Goal: Task Accomplishment & Management: Use online tool/utility

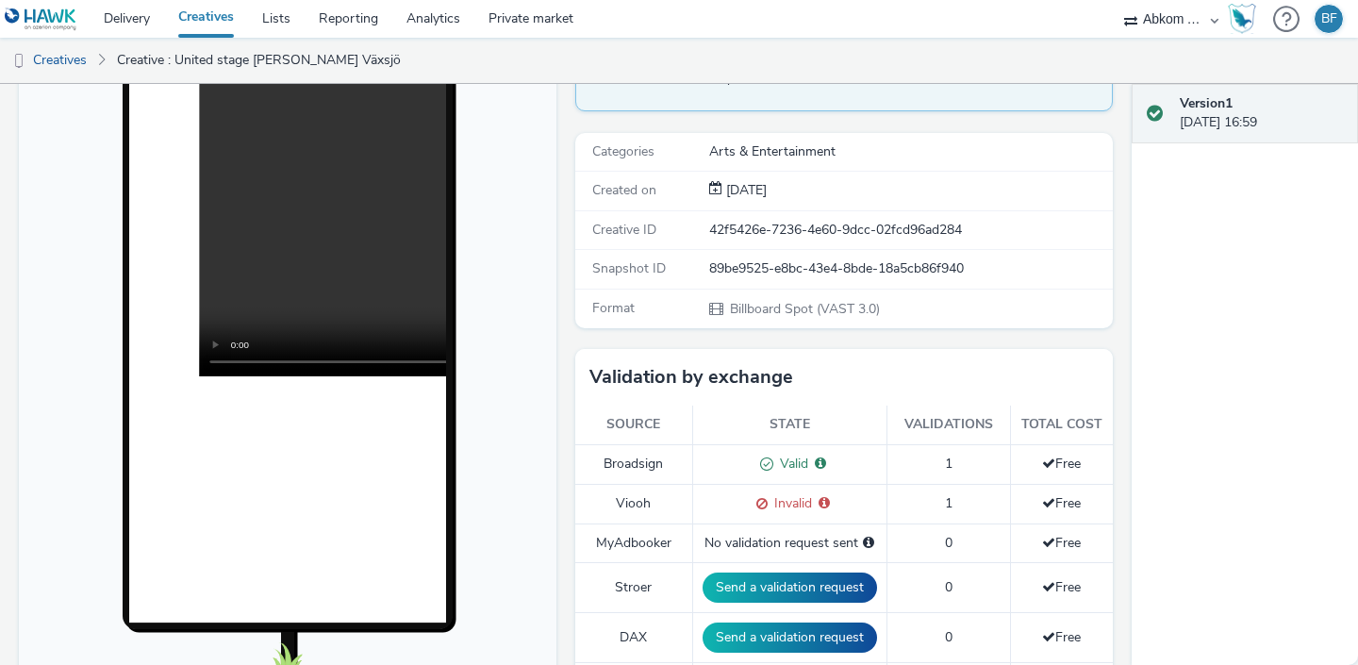
scroll to position [225, 0]
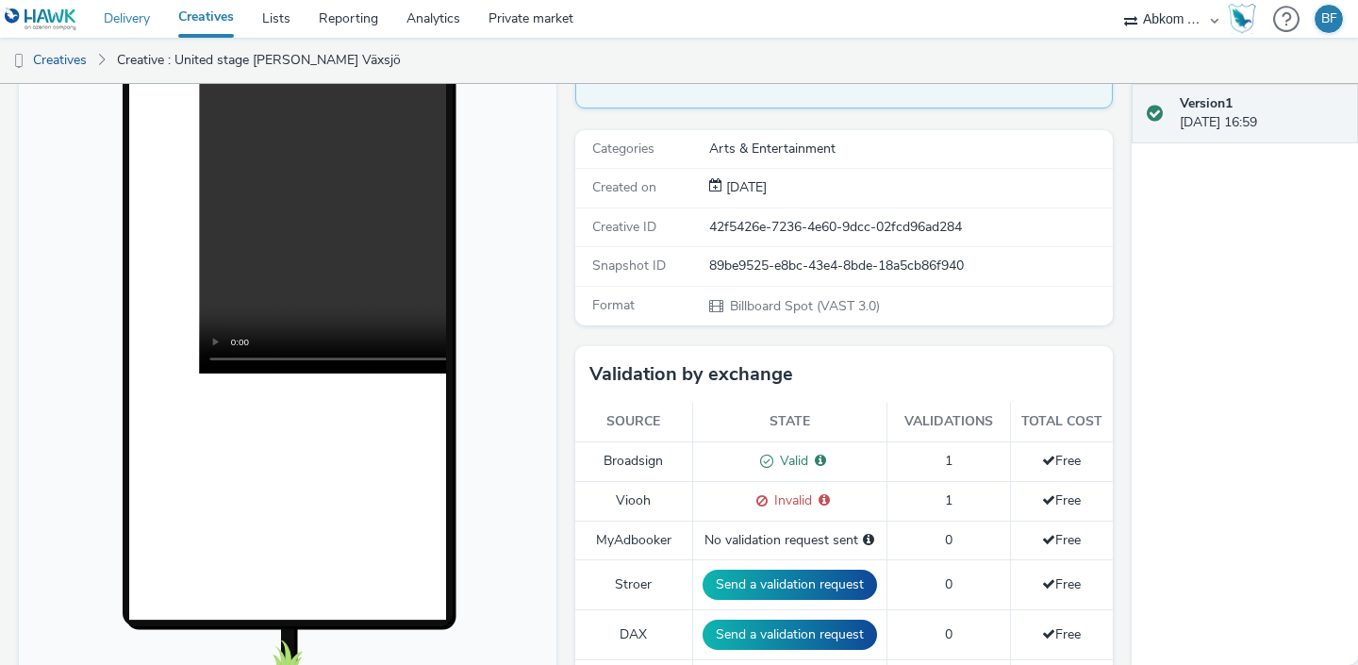
click at [136, 18] on link "Delivery" at bounding box center [127, 19] width 74 height 38
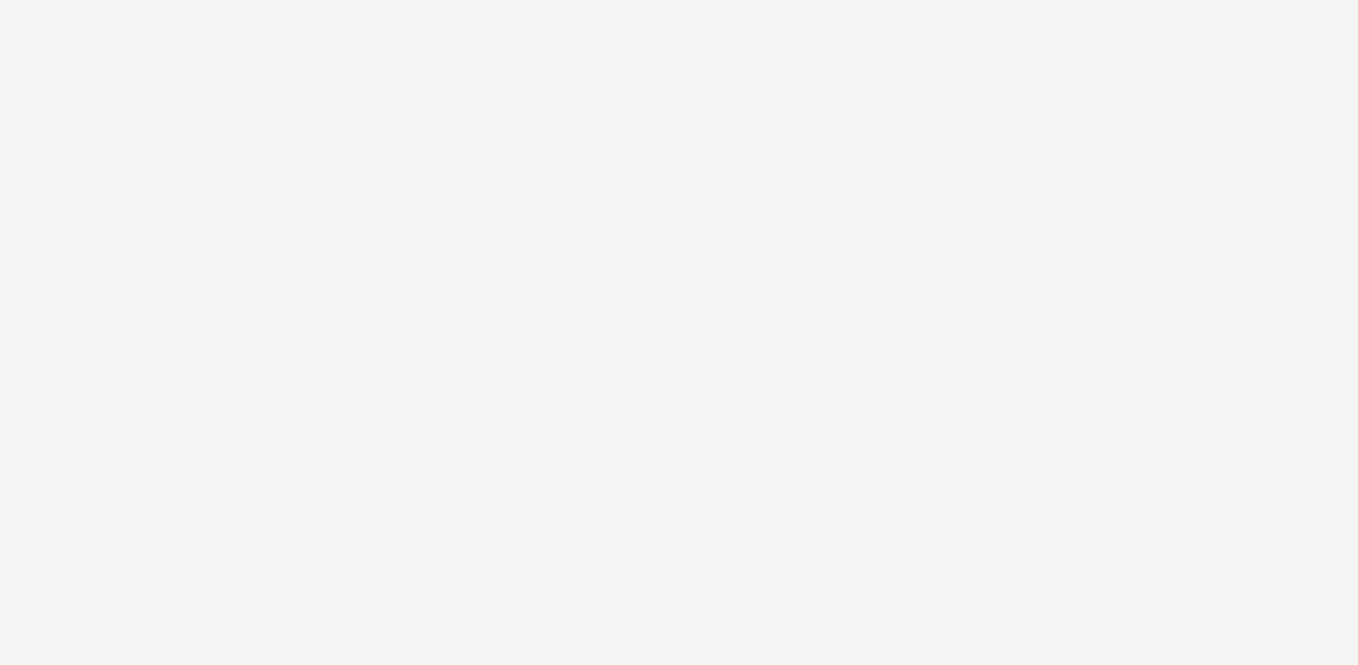
select select "af150737-b43f-4ba5-bd9a-a1cb8d97585b"
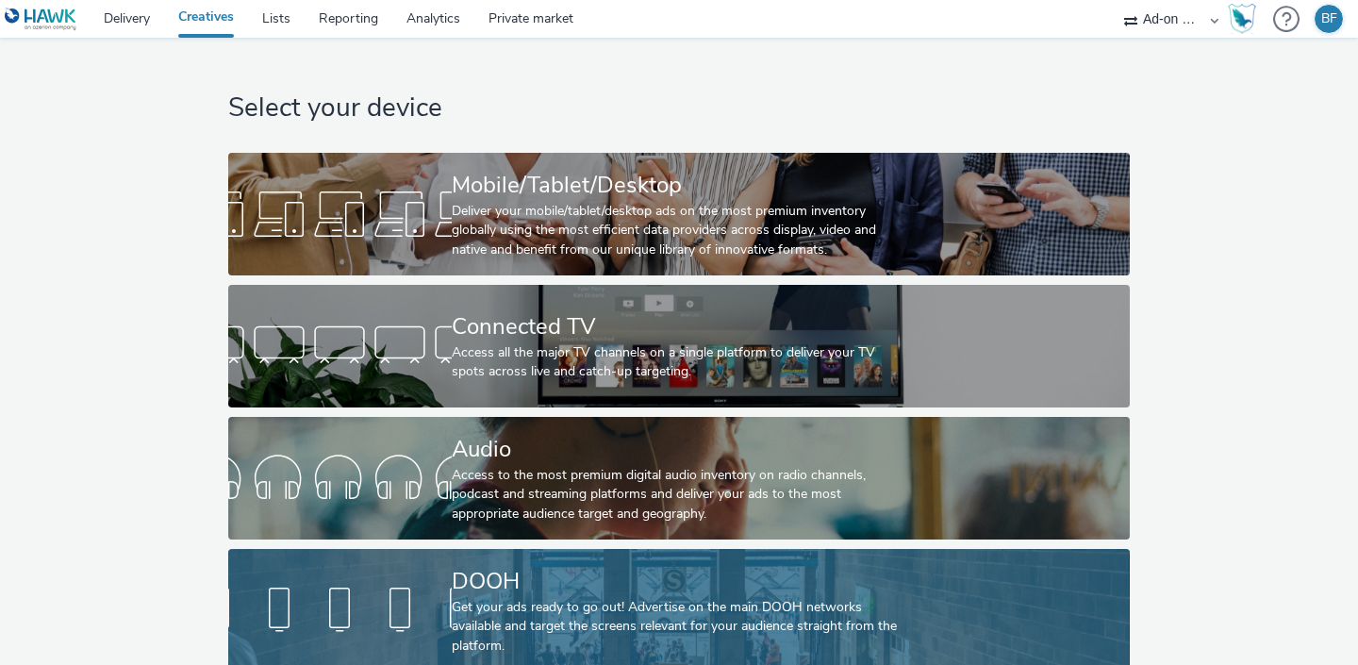
click at [510, 618] on div "Get your ads ready to go out! Advertise on the main DOOH networks available and…" at bounding box center [675, 627] width 447 height 58
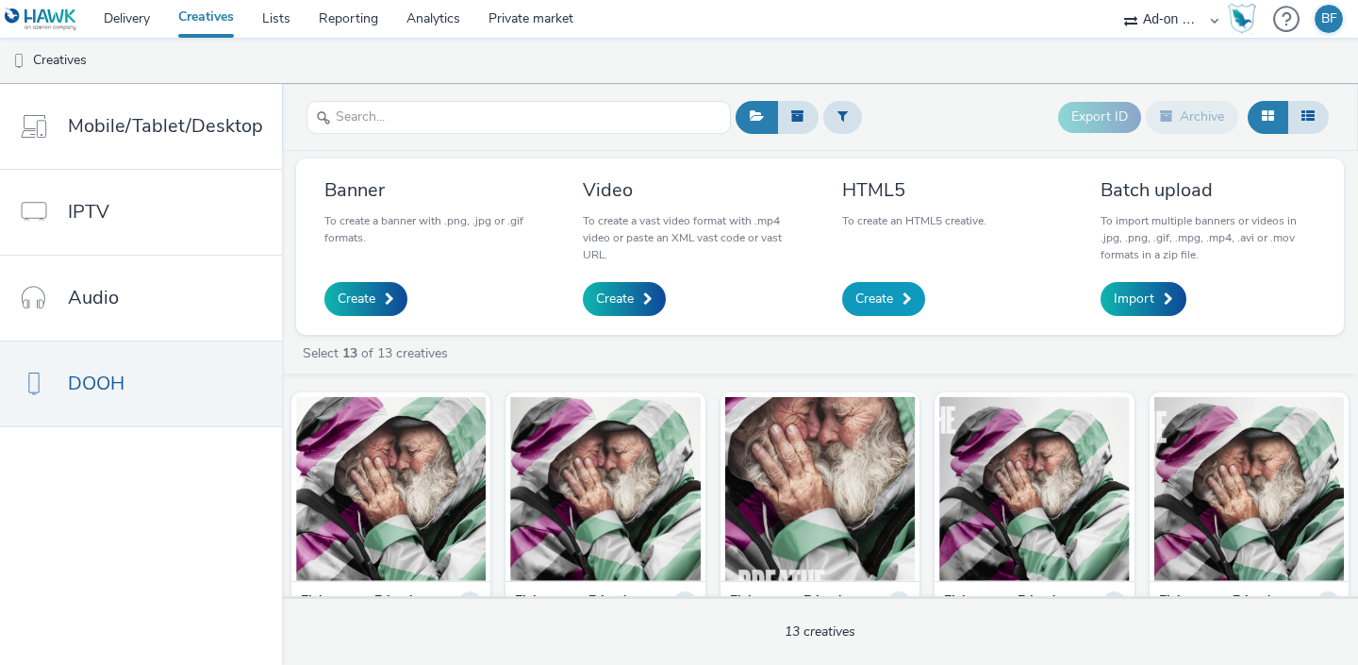
click at [878, 307] on span "Create" at bounding box center [874, 298] width 38 height 19
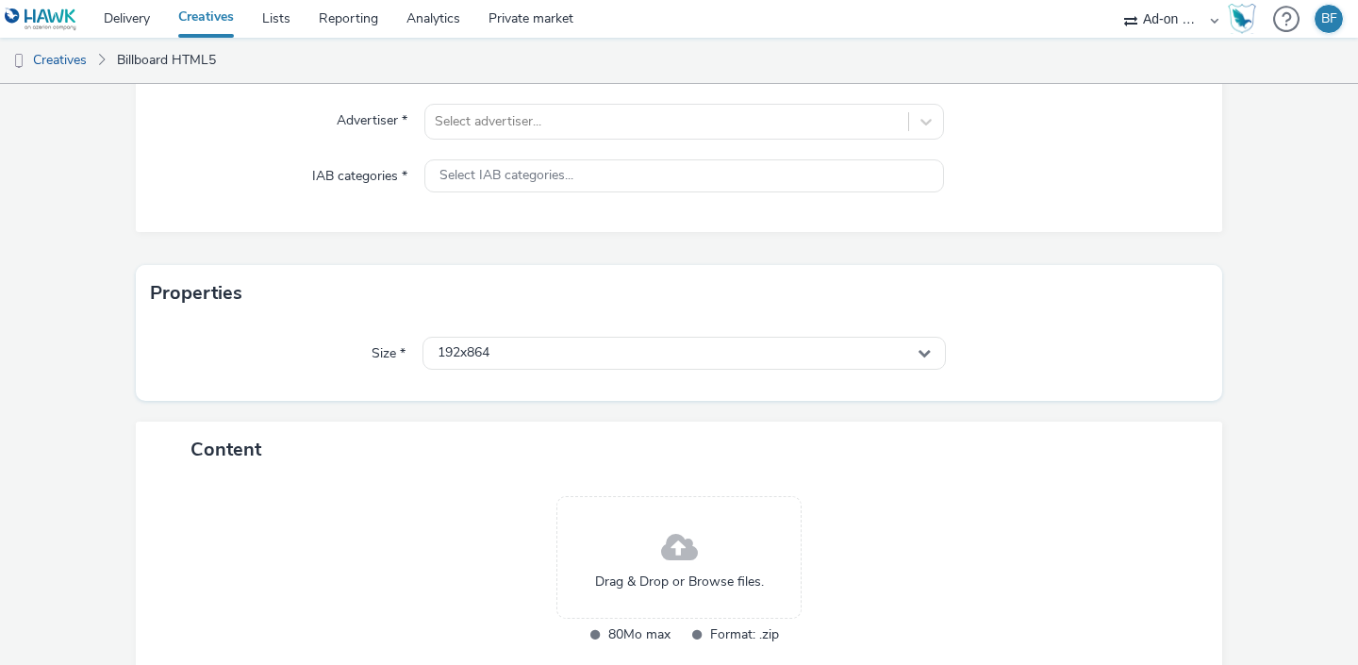
scroll to position [254, 0]
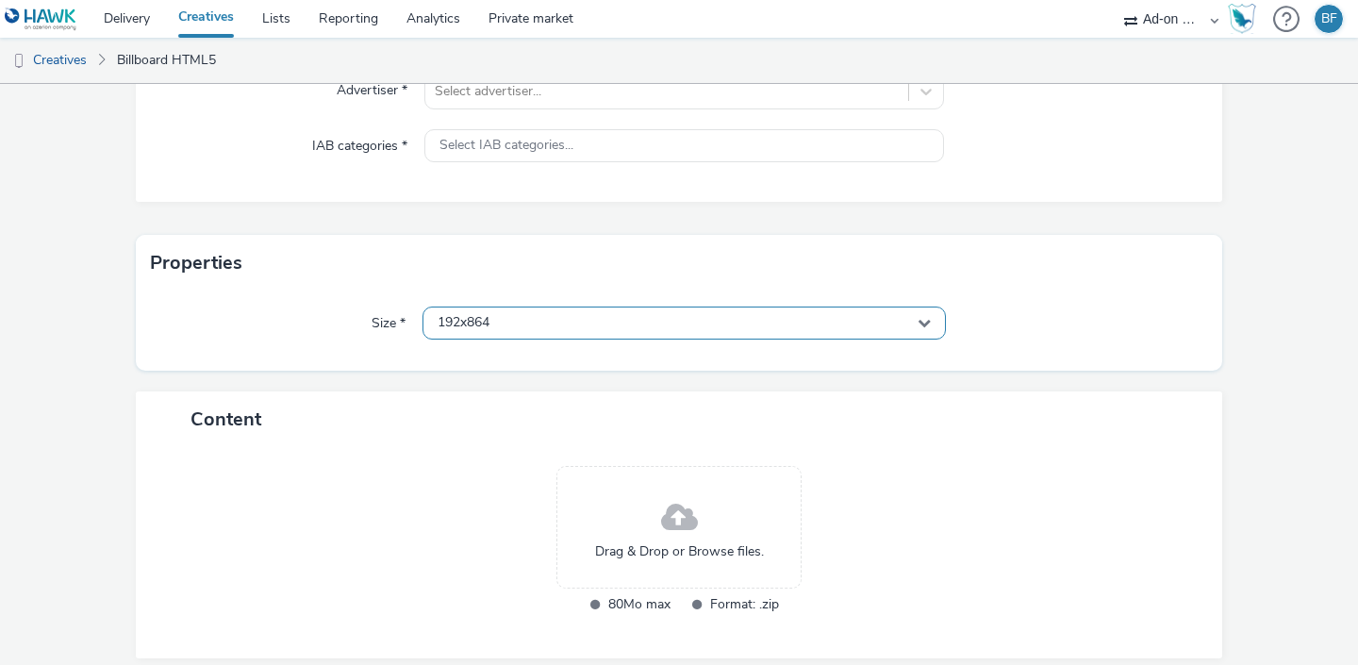
click at [578, 319] on div "192x864" at bounding box center [683, 322] width 523 height 33
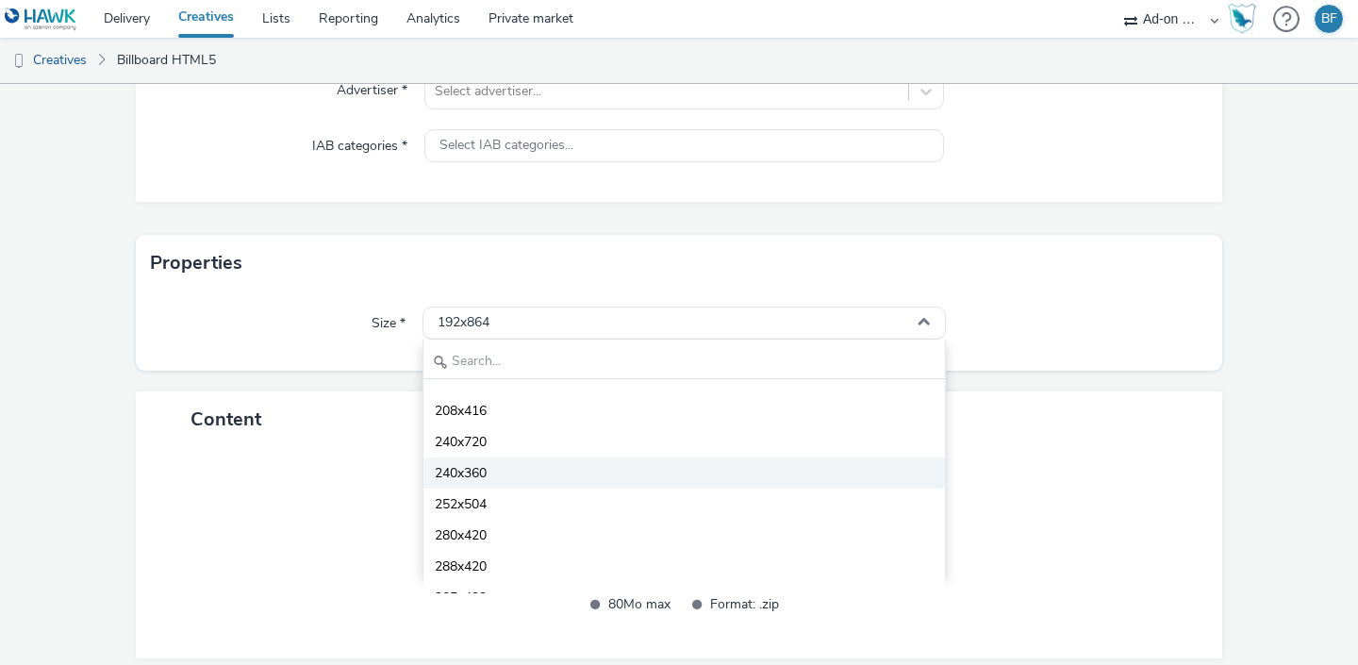
scroll to position [0, 0]
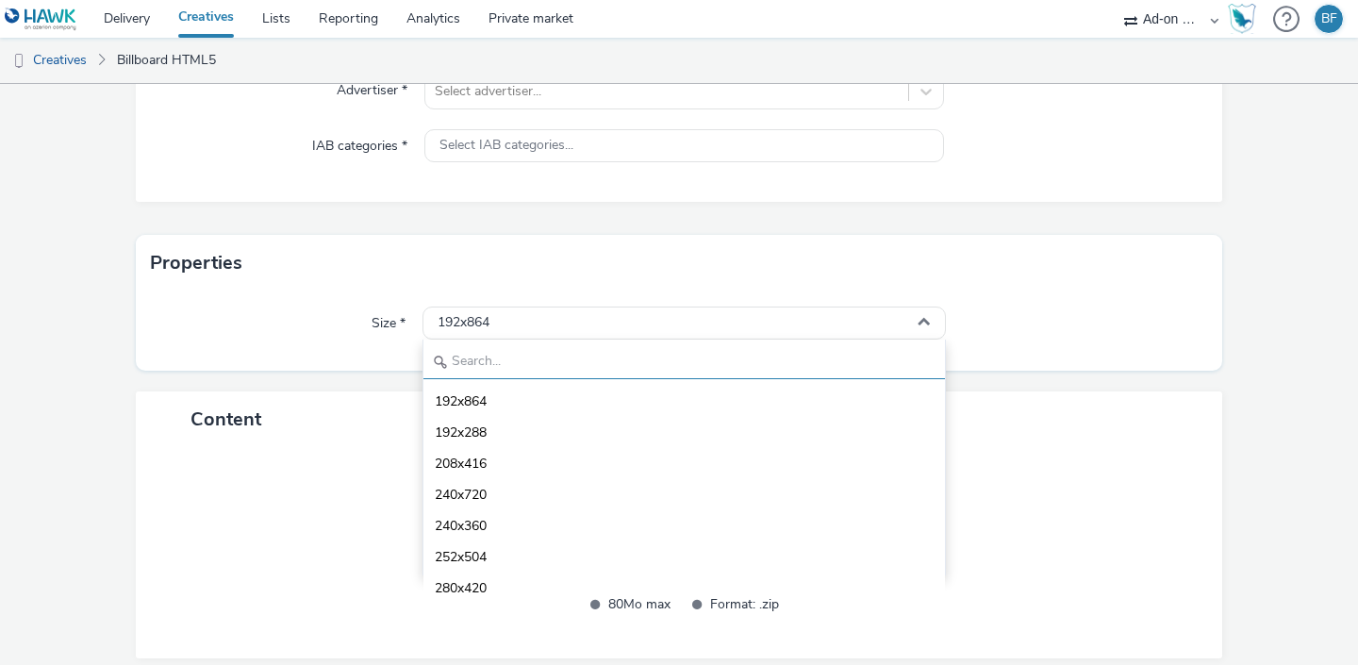
click at [476, 355] on input "text" at bounding box center [683, 362] width 521 height 33
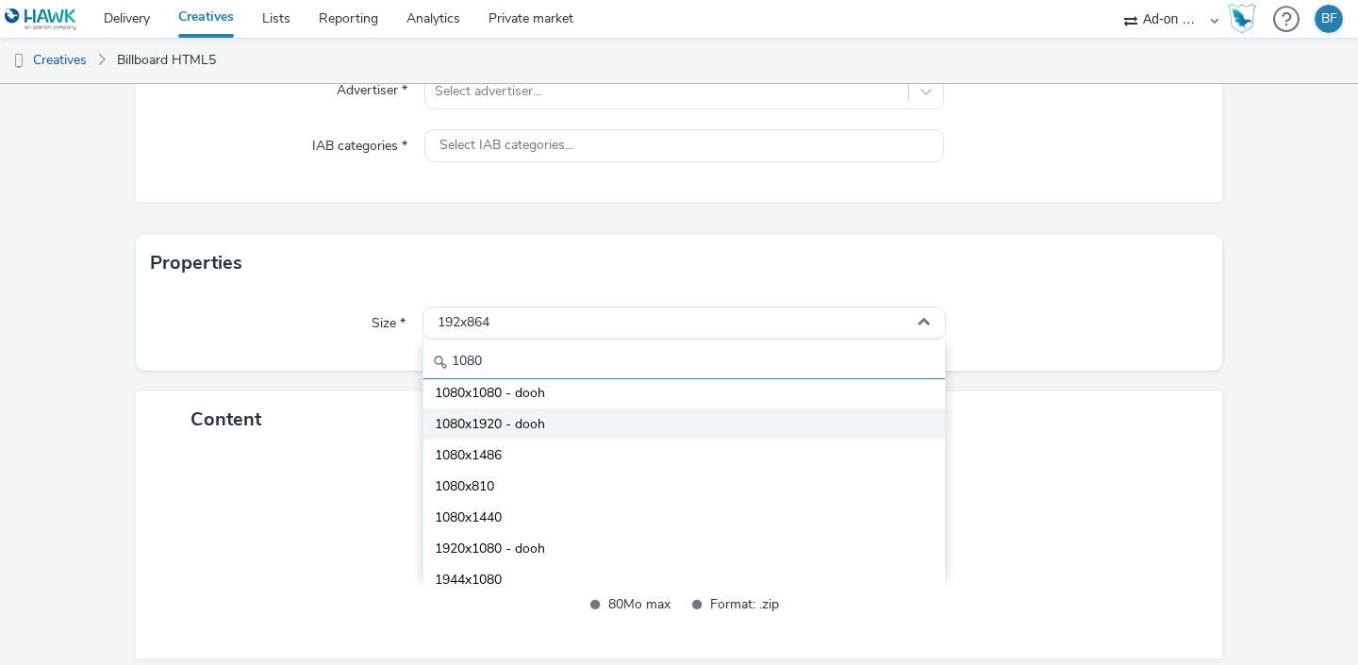
scroll to position [135, 0]
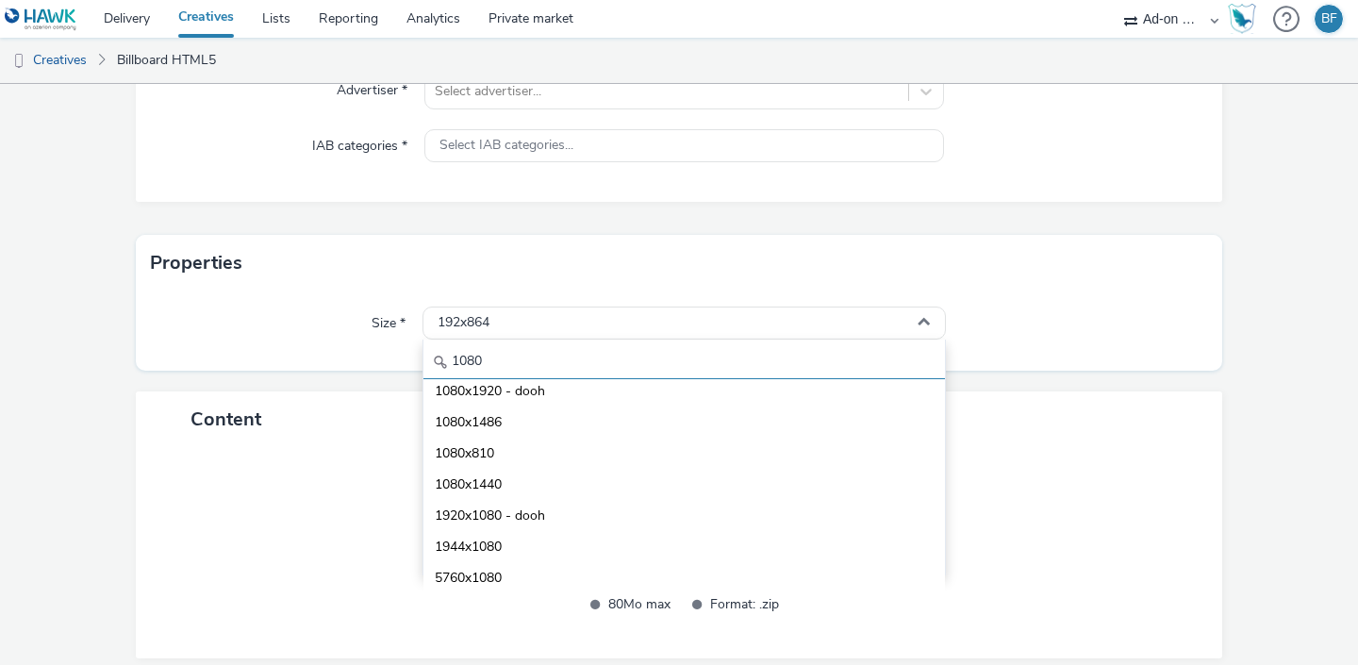
type input "1080"
click at [297, 296] on div "Size * 192x864 1080 696x1080 720x1080 960x1080 1080x1080 - dooh 1080x1920 - doo…" at bounding box center [679, 330] width 1086 height 79
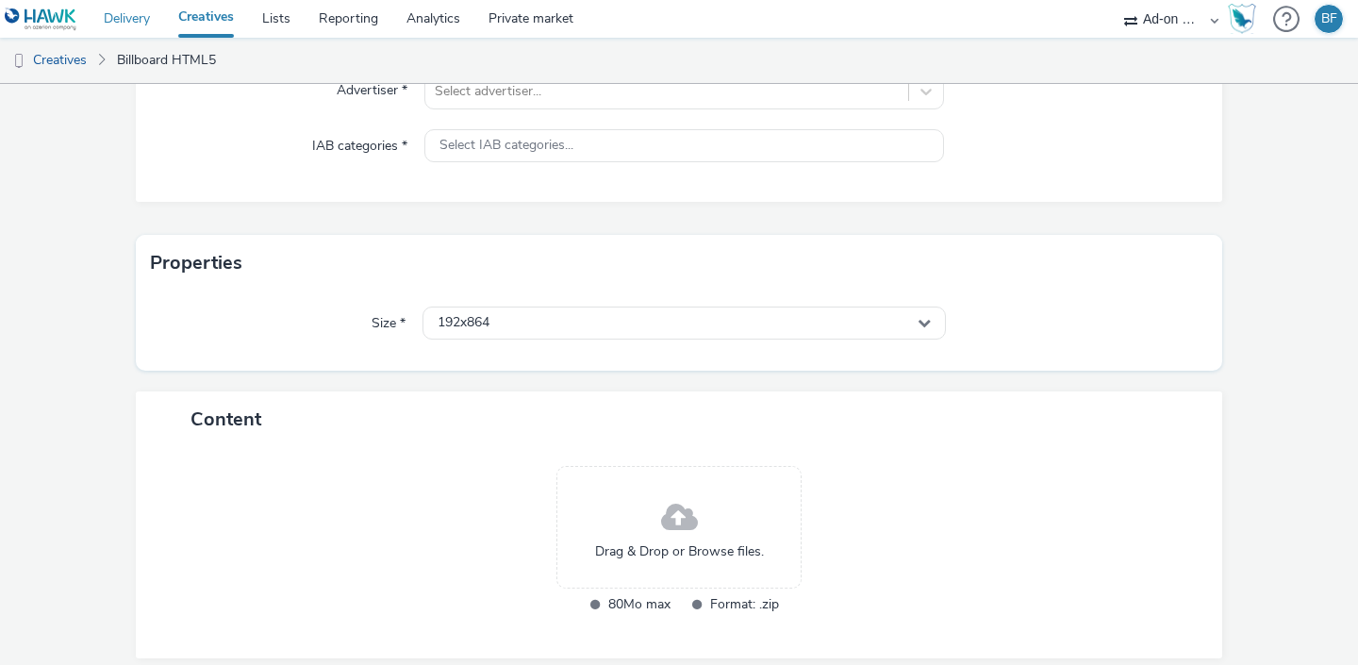
click at [131, 22] on link "Delivery" at bounding box center [127, 19] width 74 height 38
